Goal: Check status: Check status

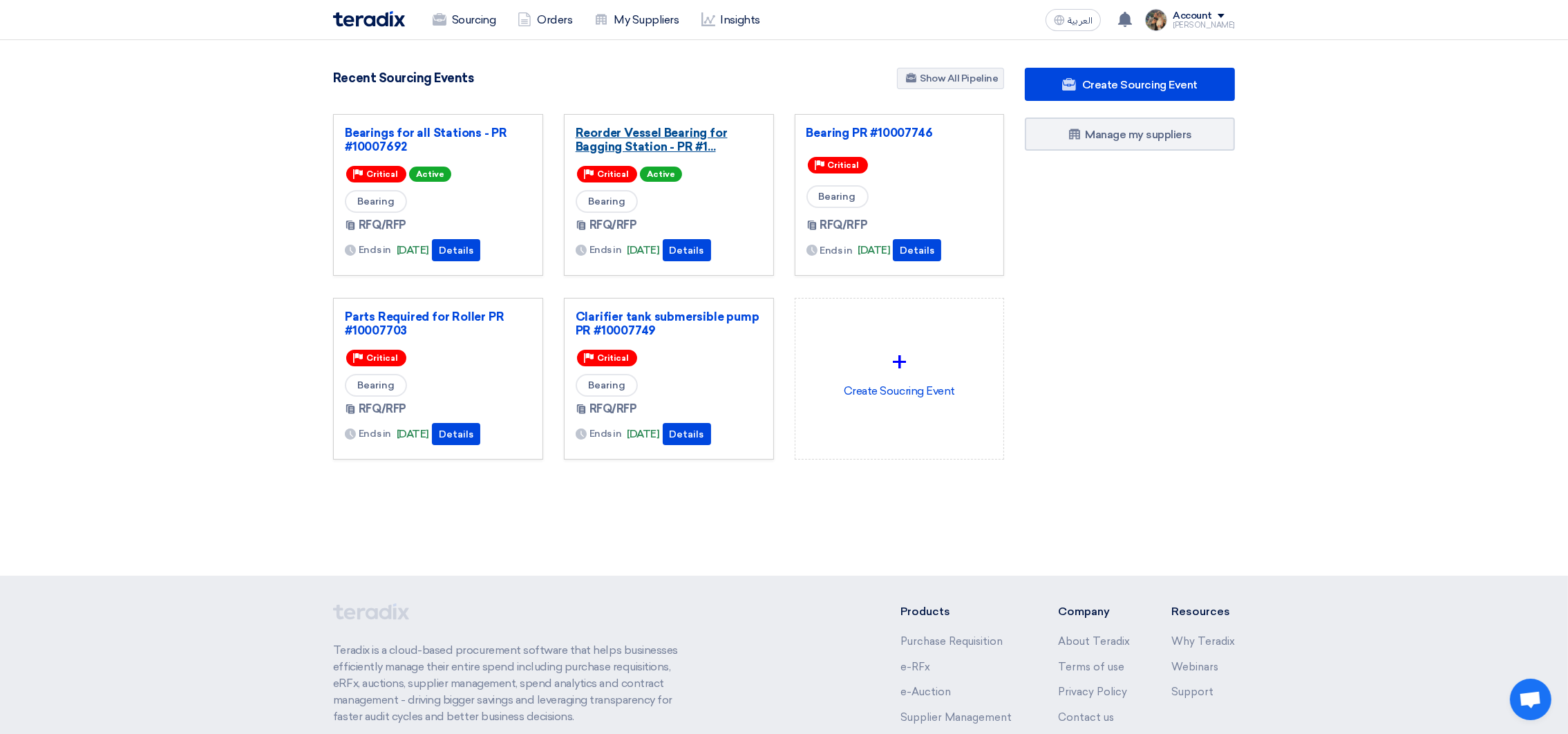
drag, startPoint x: 0, startPoint y: 0, endPoint x: 634, endPoint y: 148, distance: 651.0
click at [634, 148] on link "Reorder Vessel Bearing for Bagging Station - PR #1..." at bounding box center [669, 140] width 187 height 28
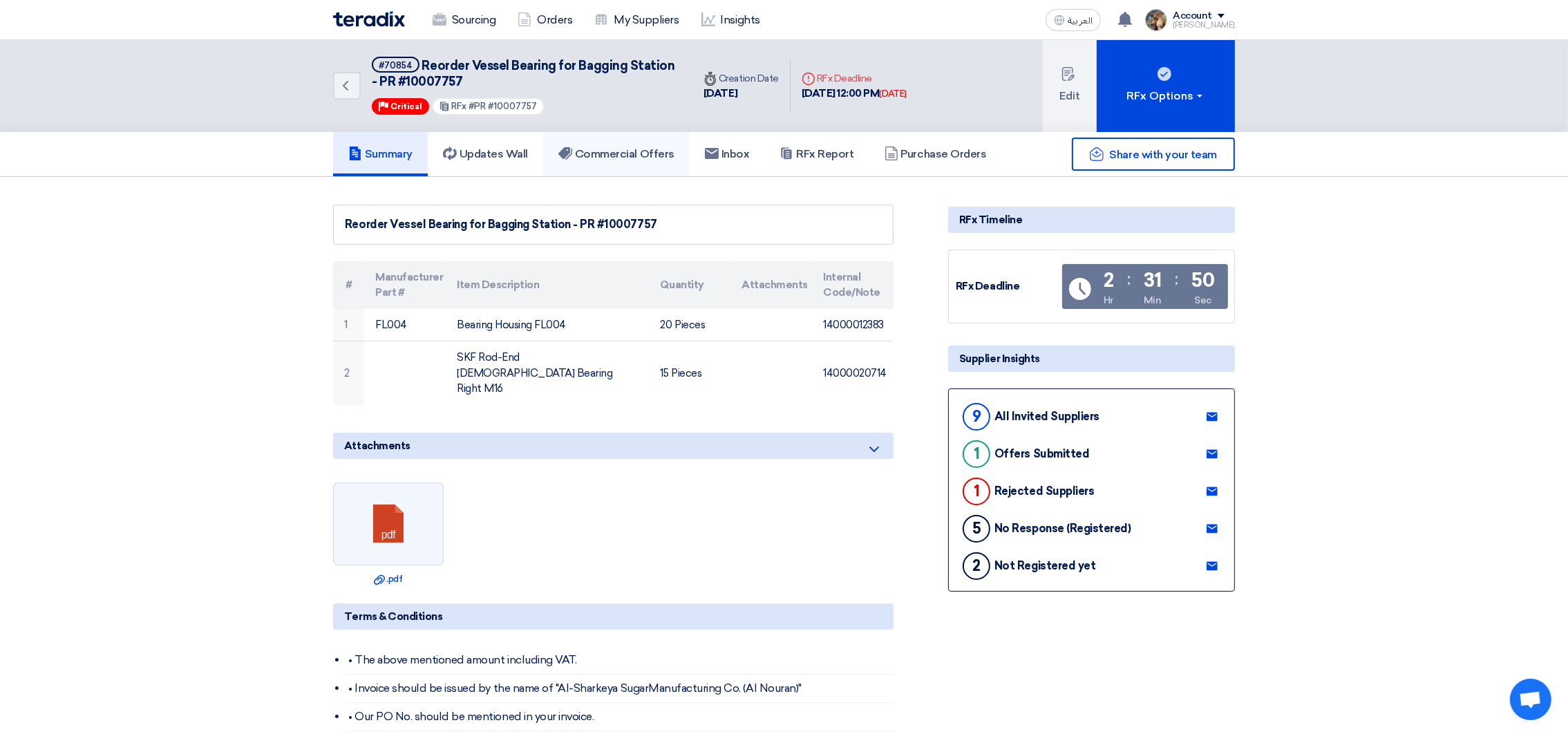
click at [606, 147] on h5 "Commercial Offers" at bounding box center [616, 154] width 116 height 14
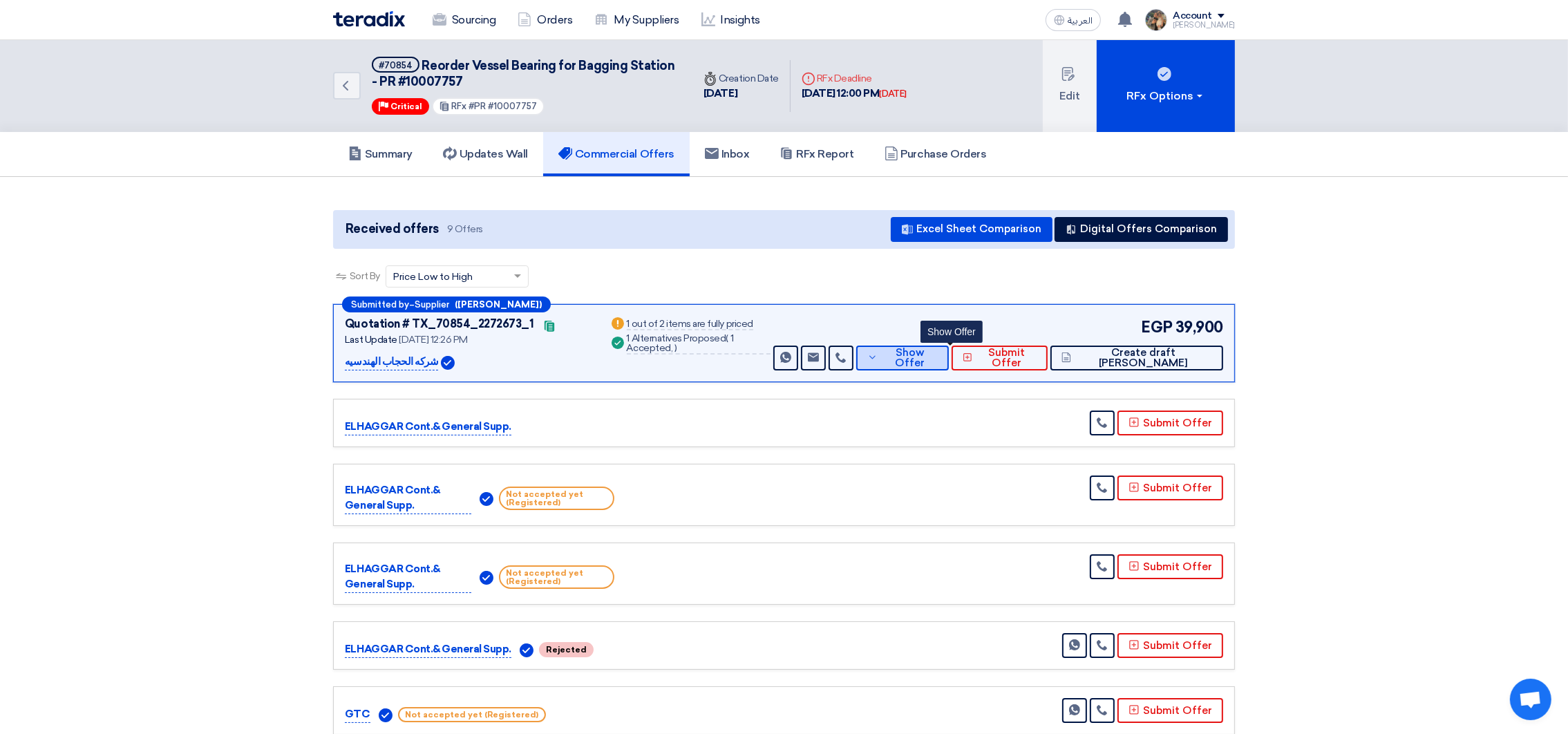
click at [931, 362] on button "Show Offer" at bounding box center [903, 357] width 93 height 25
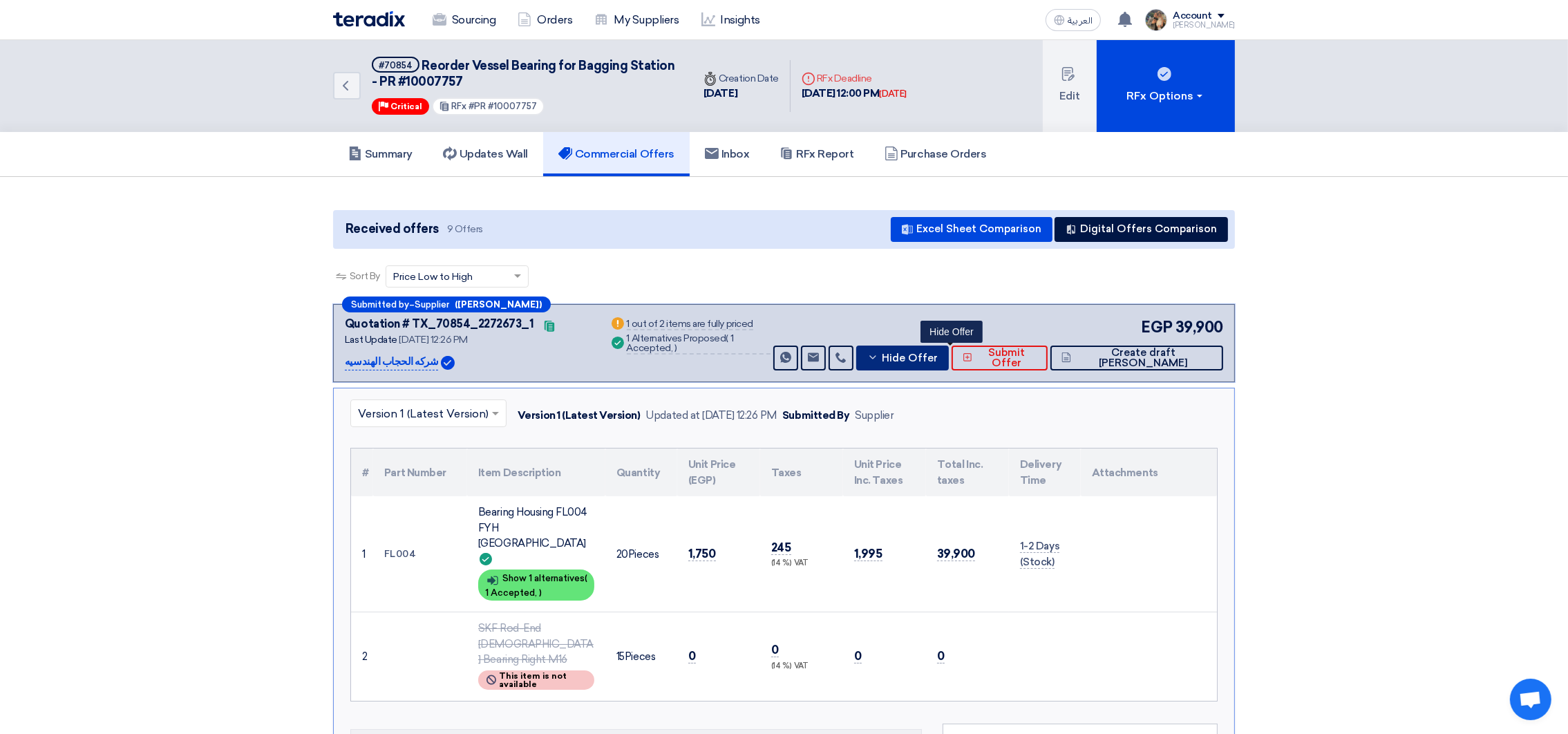
click at [935, 360] on button "Hide Offer" at bounding box center [903, 357] width 93 height 25
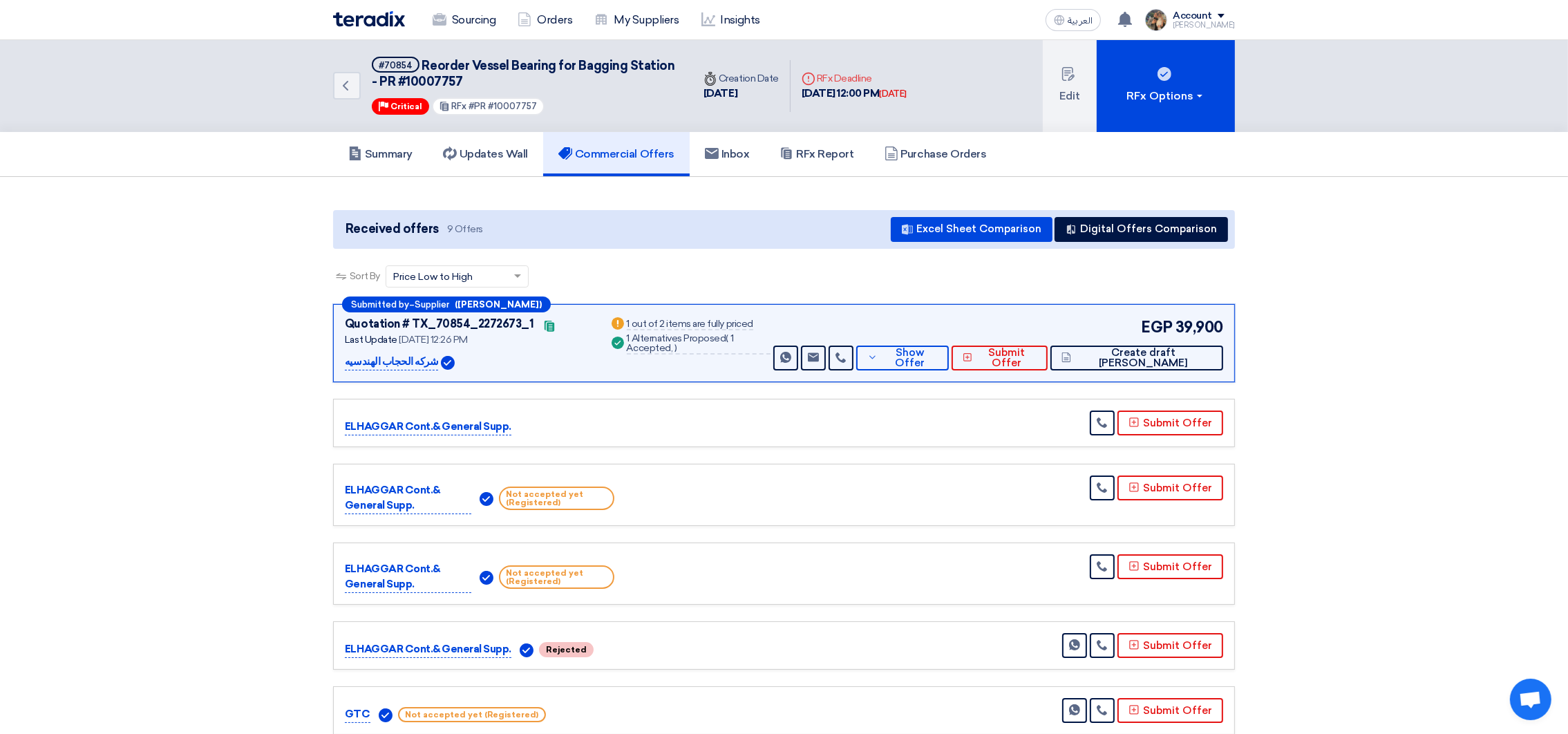
click at [345, 26] on img at bounding box center [369, 18] width 72 height 16
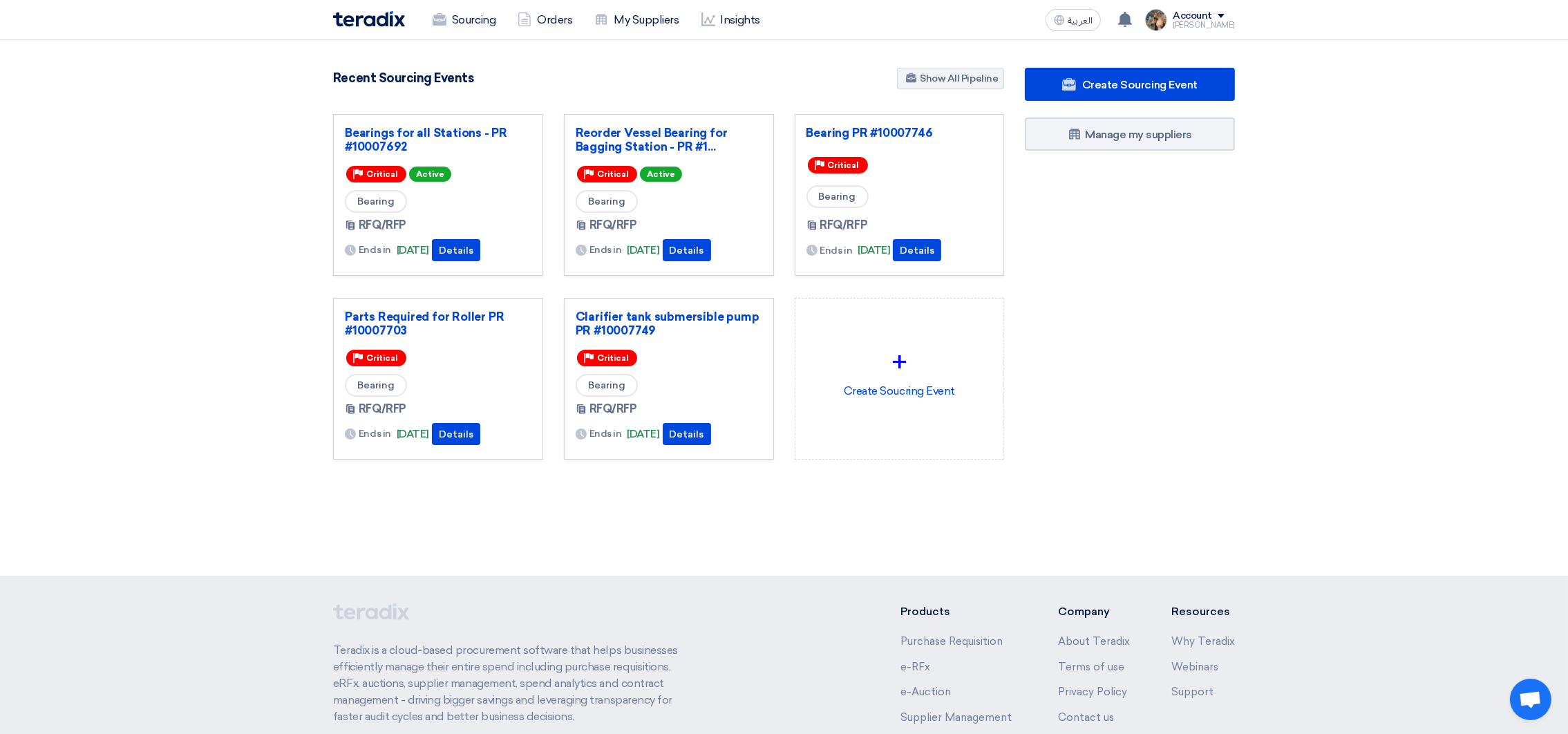
click at [532, 543] on section "3111 RFx remaining 9 Auctions remaining Create Sourcing Event" at bounding box center [784, 297] width 1568 height 513
